Goal: Navigation & Orientation: Find specific page/section

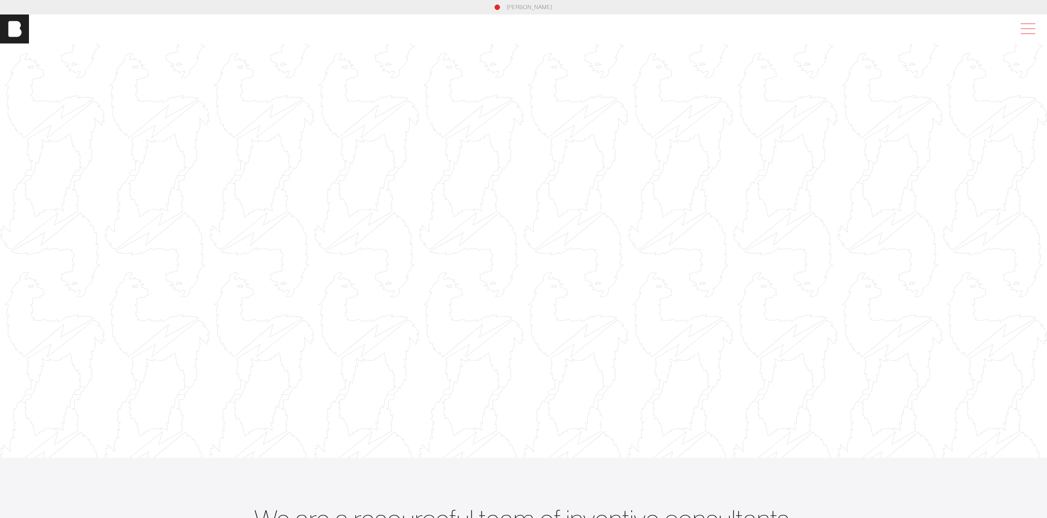
click at [1030, 27] on span at bounding box center [1026, 29] width 21 height 16
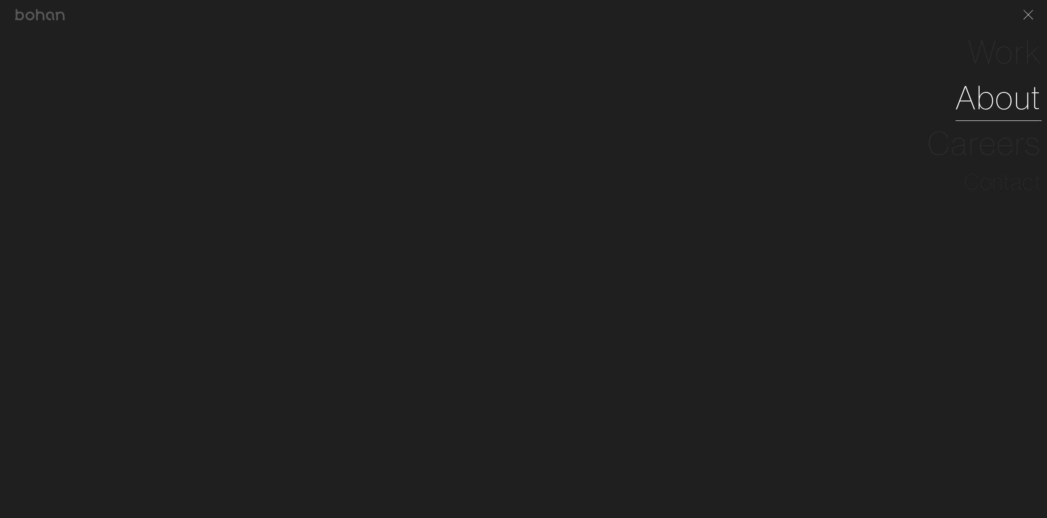
click at [1010, 101] on link "About" at bounding box center [998, 98] width 86 height 46
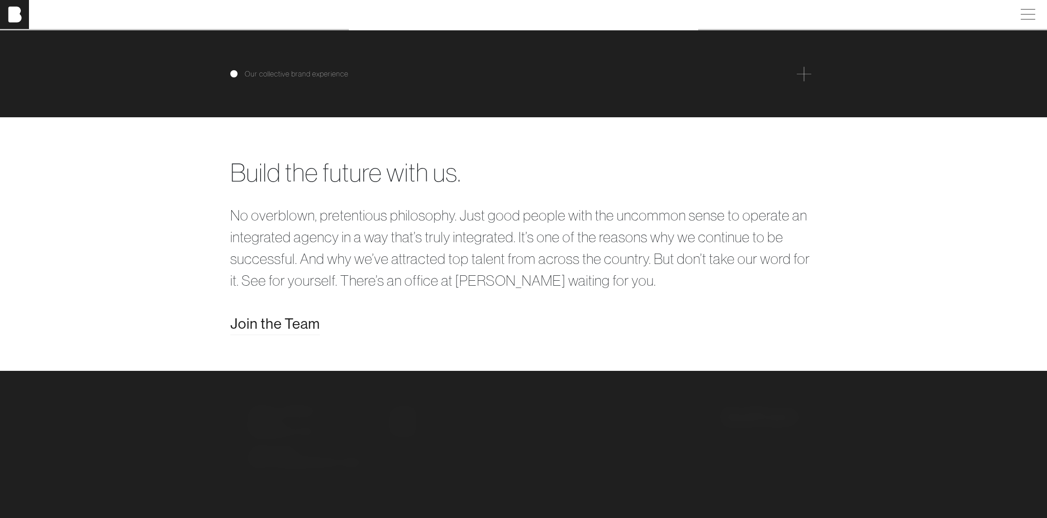
scroll to position [1527, 0]
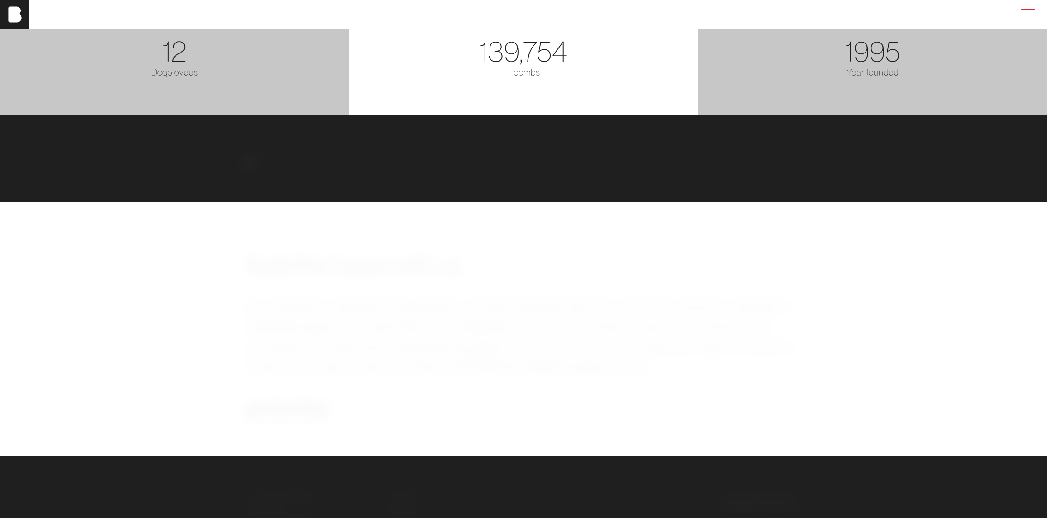
click at [1032, 16] on span at bounding box center [1026, 14] width 21 height 16
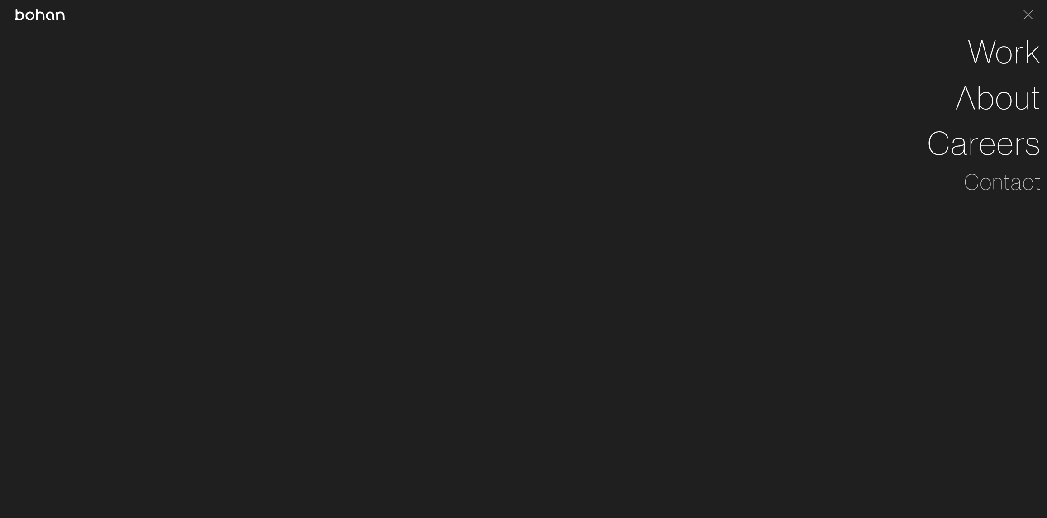
click at [49, 18] on img at bounding box center [39, 14] width 51 height 11
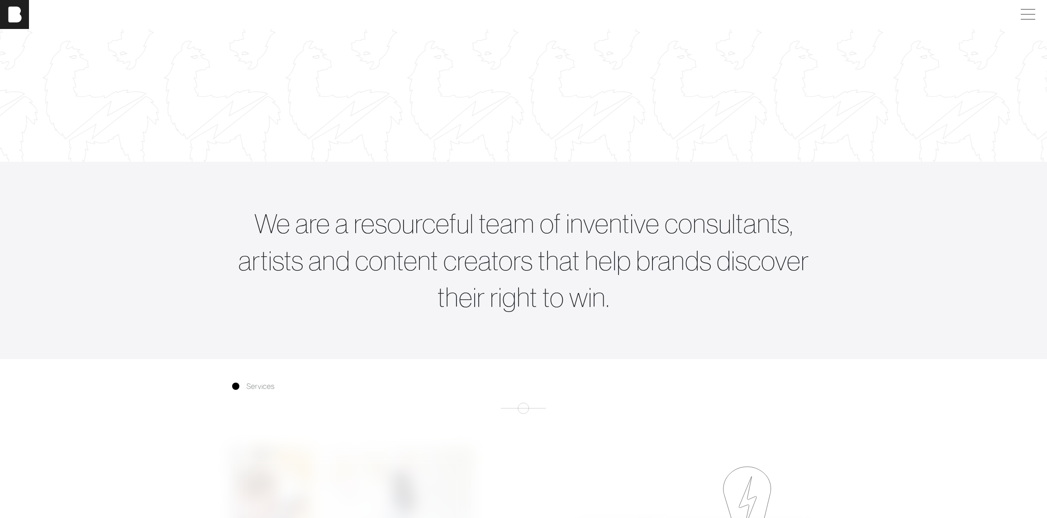
scroll to position [316, 0]
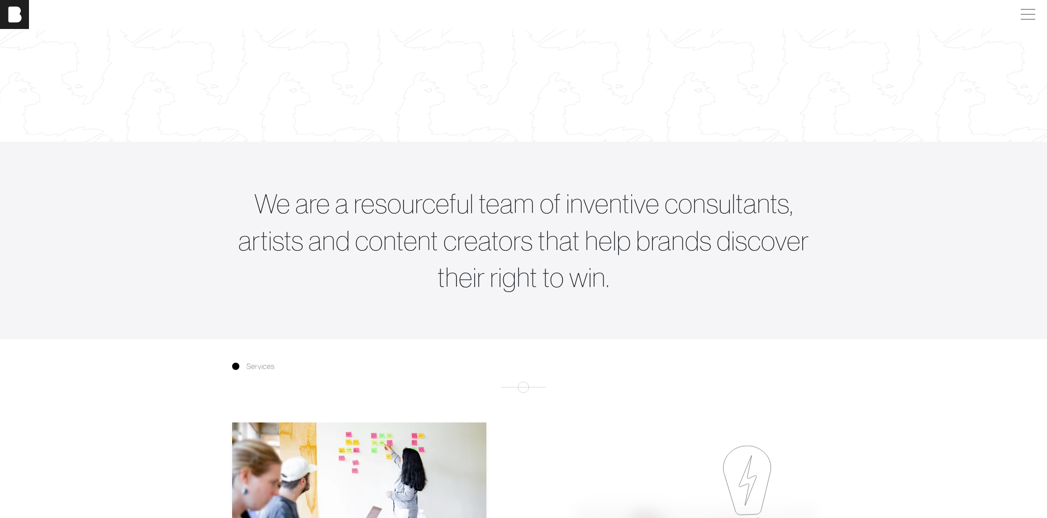
click at [260, 371] on span "Services" at bounding box center [261, 366] width 28 height 11
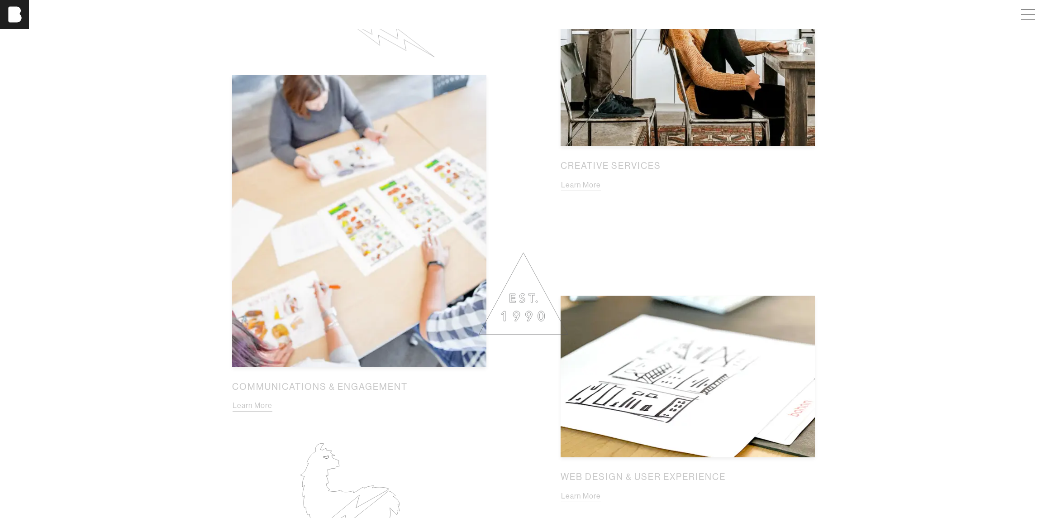
scroll to position [1055, 0]
